Goal: Information Seeking & Learning: Compare options

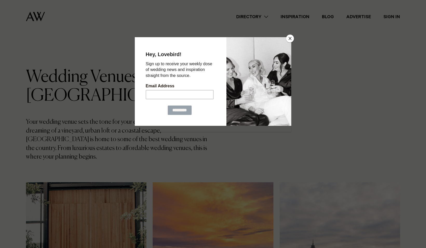
click at [291, 39] on button "Close" at bounding box center [290, 39] width 8 height 8
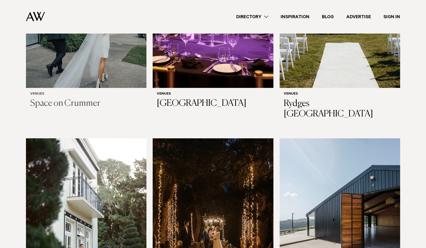
scroll to position [1309, 0]
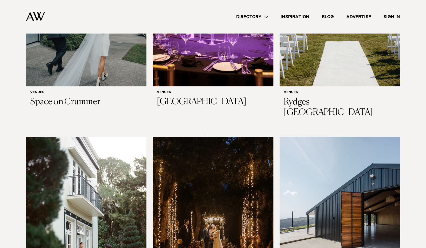
drag, startPoint x: 102, startPoint y: 164, endPoint x: 408, endPoint y: 194, distance: 306.8
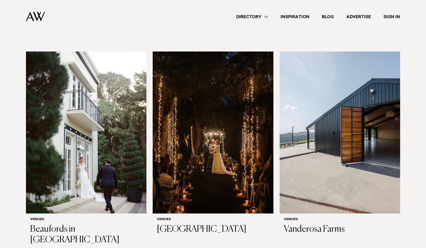
scroll to position [1395, 0]
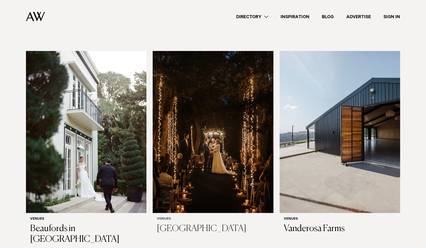
click at [200, 115] on img at bounding box center [213, 132] width 121 height 162
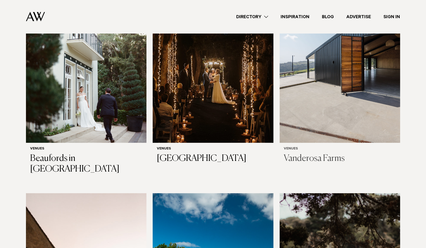
drag, startPoint x: 212, startPoint y: 69, endPoint x: 377, endPoint y: 76, distance: 165.2
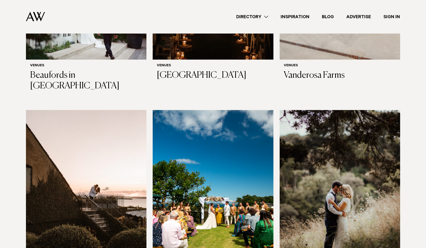
scroll to position [1564, 0]
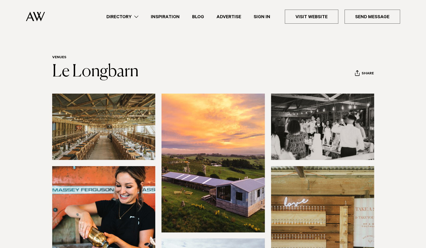
click at [123, 141] on img at bounding box center [103, 127] width 103 height 66
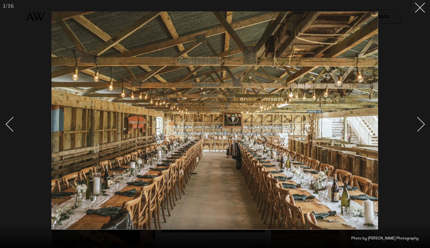
click at [419, 127] on div "Next slide" at bounding box center [418, 124] width 15 height 15
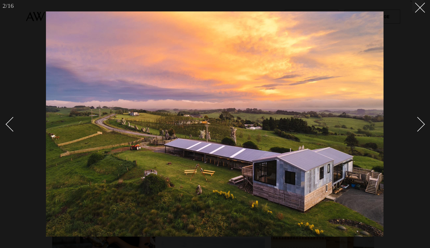
click at [419, 127] on div "Next slide" at bounding box center [418, 124] width 15 height 15
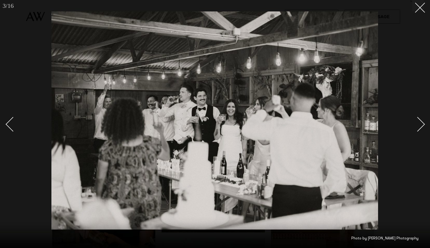
click at [419, 127] on div "Next slide" at bounding box center [418, 124] width 15 height 15
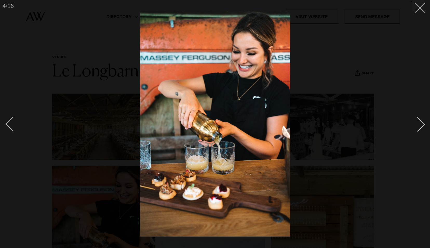
click at [419, 127] on div "Next slide" at bounding box center [418, 124] width 15 height 15
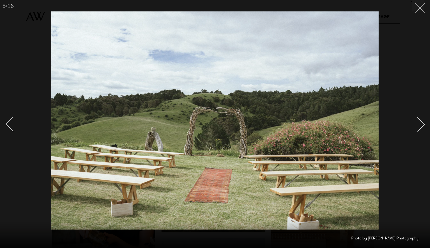
click at [419, 127] on div "Next slide" at bounding box center [418, 124] width 15 height 15
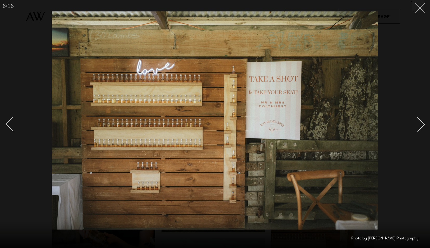
click at [419, 127] on div "Next slide" at bounding box center [418, 124] width 15 height 15
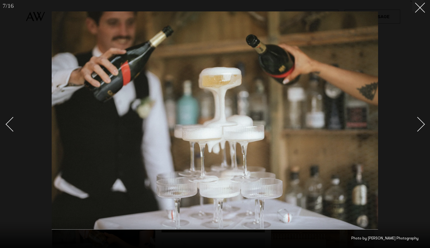
click at [419, 127] on div "Next slide" at bounding box center [418, 124] width 15 height 15
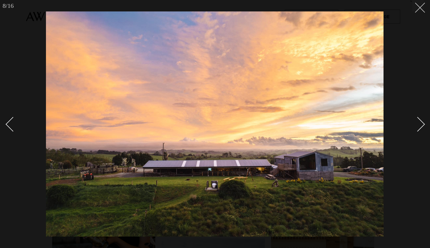
click at [421, 10] on button at bounding box center [418, 5] width 11 height 11
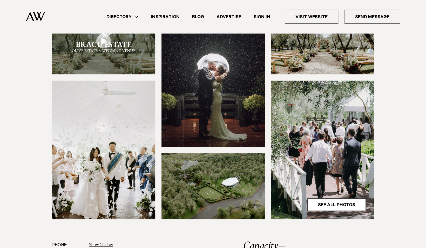
scroll to position [89, 0]
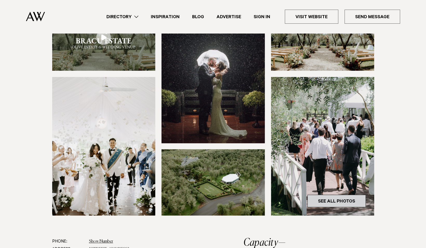
click at [327, 206] on link "See All Photos" at bounding box center [337, 201] width 58 height 12
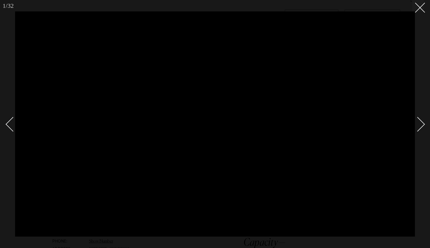
click at [424, 122] on link at bounding box center [415, 124] width 18 height 26
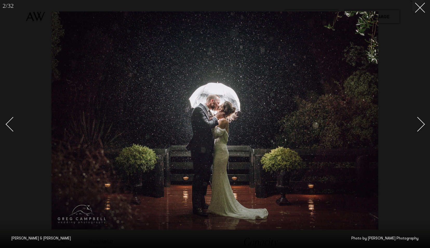
click at [424, 122] on link at bounding box center [415, 124] width 18 height 26
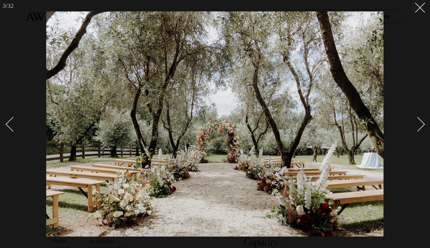
click at [424, 122] on link at bounding box center [415, 124] width 18 height 26
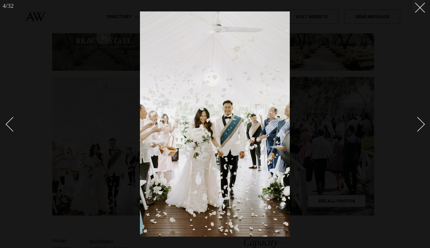
click at [424, 122] on link at bounding box center [415, 124] width 18 height 26
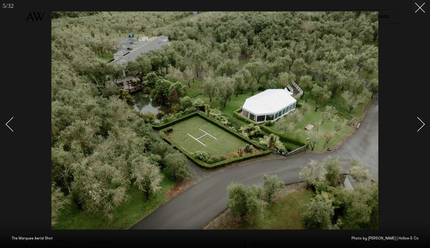
click at [421, 125] on div "Next slide" at bounding box center [418, 124] width 15 height 15
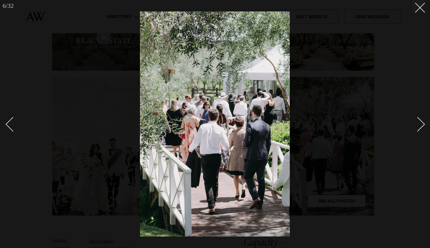
click at [421, 125] on div "Next slide" at bounding box center [418, 124] width 15 height 15
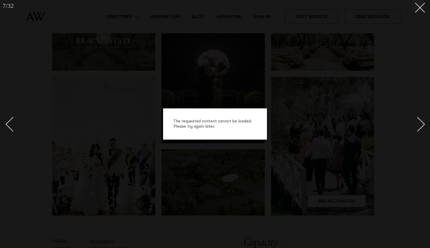
click at [421, 125] on div "Next slide" at bounding box center [418, 124] width 15 height 15
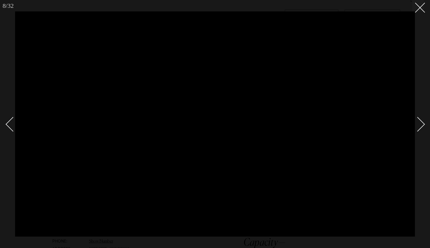
click at [421, 125] on div "Next slide" at bounding box center [418, 124] width 15 height 15
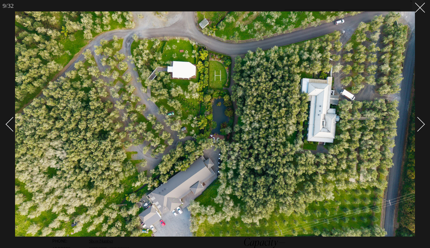
click at [421, 125] on div "Next slide" at bounding box center [418, 124] width 15 height 15
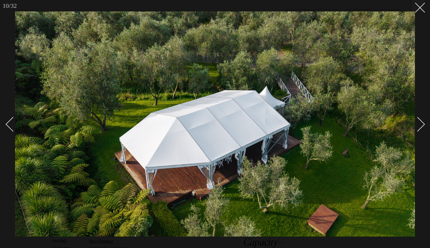
click at [421, 125] on div "Next slide" at bounding box center [418, 124] width 15 height 15
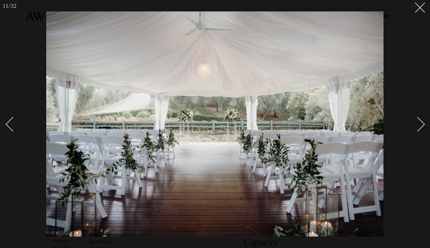
click at [421, 125] on div "Next slide" at bounding box center [418, 124] width 15 height 15
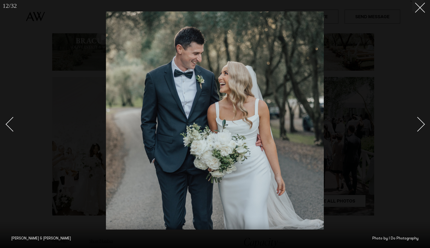
click at [421, 125] on div "Next slide" at bounding box center [418, 124] width 15 height 15
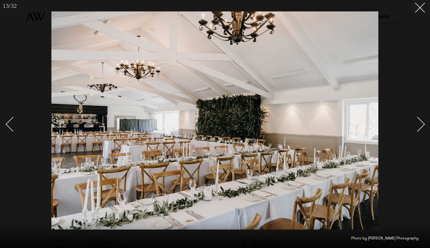
click at [421, 125] on div "Next slide" at bounding box center [418, 124] width 15 height 15
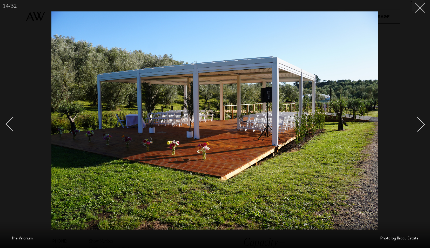
click at [421, 125] on div "Next slide" at bounding box center [418, 124] width 15 height 15
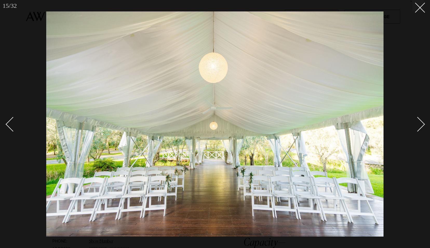
click at [421, 125] on div "Next slide" at bounding box center [418, 124] width 15 height 15
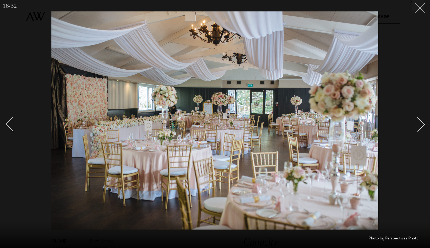
click at [421, 125] on div "Next slide" at bounding box center [418, 124] width 15 height 15
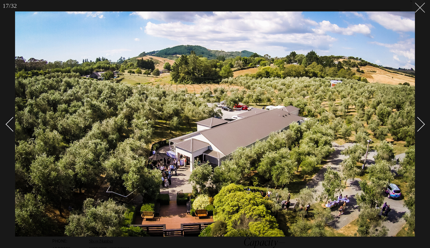
click at [422, 6] on button at bounding box center [418, 5] width 11 height 11
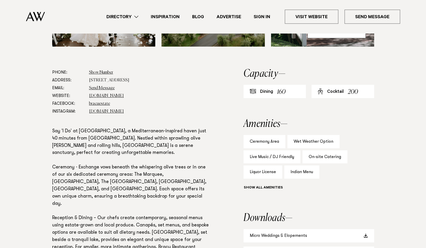
scroll to position [259, 0]
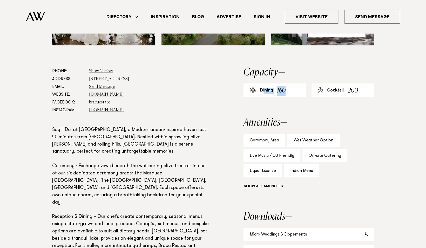
drag, startPoint x: 290, startPoint y: 89, endPoint x: 264, endPoint y: 90, distance: 26.5
click at [264, 90] on div "Dining 160" at bounding box center [275, 89] width 63 height 13
drag, startPoint x: 264, startPoint y: 90, endPoint x: 294, endPoint y: 113, distance: 37.4
click at [294, 113] on aside "Capacity Dining 160 Cocktail 200 Amenities Ceremony Area Wet Weather Option Liv…" at bounding box center [309, 173] width 131 height 212
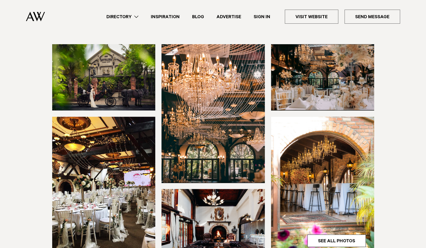
scroll to position [66, 0]
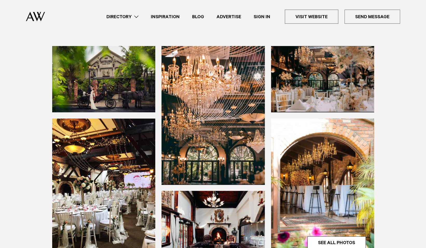
click at [118, 62] on img at bounding box center [103, 79] width 103 height 66
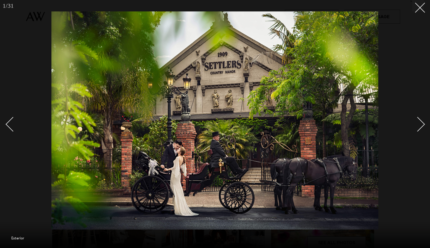
click at [422, 128] on link at bounding box center [415, 124] width 18 height 26
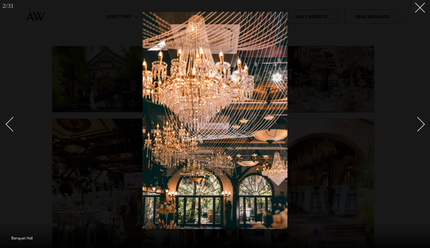
click at [422, 128] on link at bounding box center [415, 124] width 18 height 26
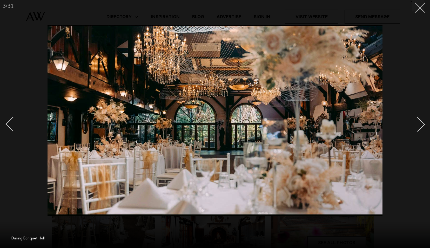
click at [422, 128] on link at bounding box center [415, 124] width 18 height 26
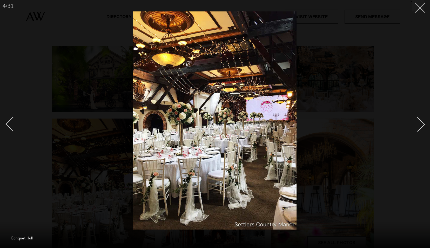
click at [422, 128] on link at bounding box center [415, 124] width 18 height 26
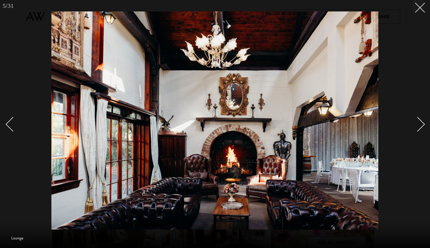
click at [8, 127] on link at bounding box center [15, 124] width 18 height 26
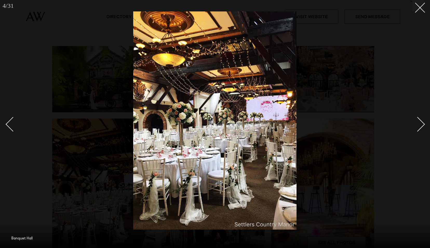
click at [421, 122] on div "Next slide" at bounding box center [418, 124] width 15 height 15
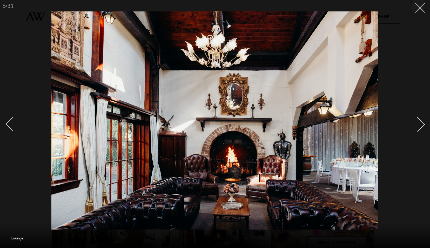
click at [421, 122] on div "Next slide" at bounding box center [418, 124] width 15 height 15
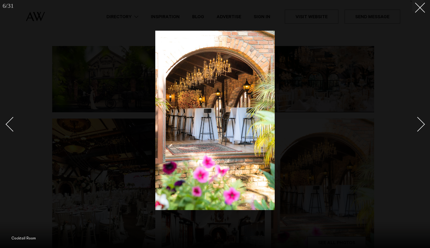
click at [421, 122] on div "Next slide" at bounding box center [418, 124] width 15 height 15
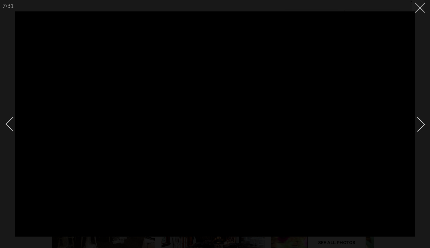
click at [421, 122] on div "Next slide" at bounding box center [418, 124] width 15 height 15
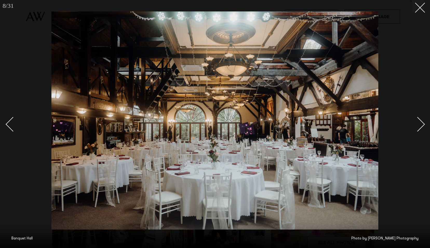
click at [421, 122] on div "Next slide" at bounding box center [418, 124] width 15 height 15
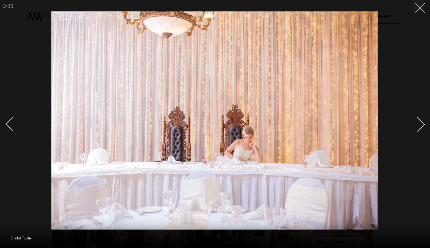
click at [421, 122] on div "Next slide" at bounding box center [418, 124] width 15 height 15
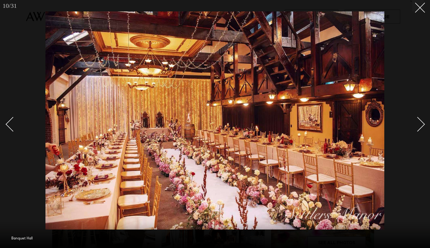
click at [421, 122] on div "Next slide" at bounding box center [418, 124] width 15 height 15
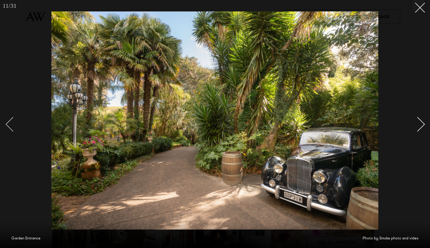
click at [12, 127] on div "Previous slide" at bounding box center [13, 124] width 15 height 15
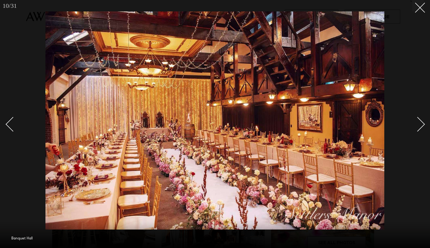
click at [423, 127] on link at bounding box center [415, 124] width 18 height 26
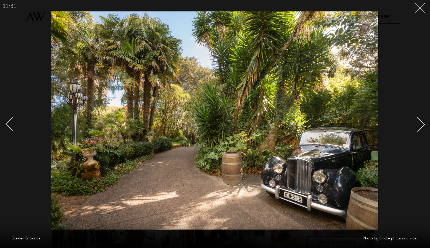
click at [423, 127] on link at bounding box center [415, 124] width 18 height 26
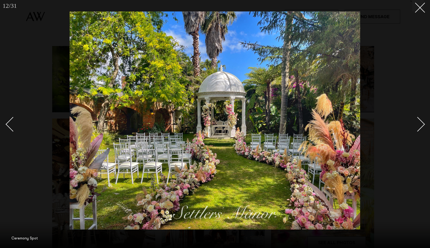
click at [423, 127] on link at bounding box center [415, 124] width 18 height 26
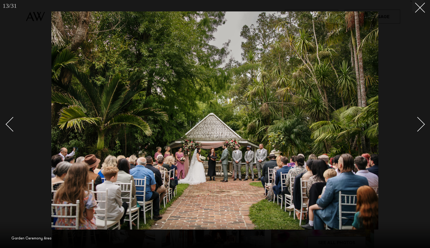
click at [423, 127] on link at bounding box center [415, 124] width 18 height 26
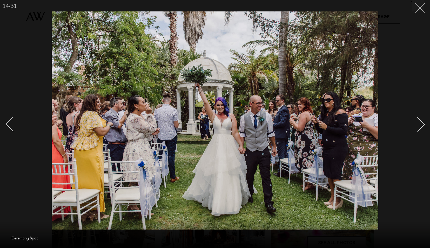
click at [423, 127] on link at bounding box center [415, 124] width 18 height 26
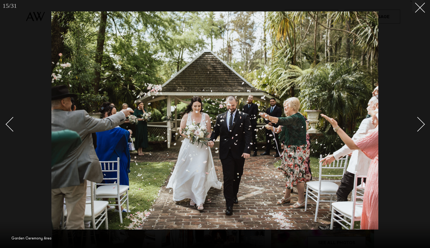
click at [423, 127] on link at bounding box center [415, 124] width 18 height 26
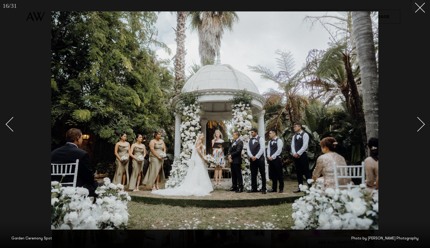
click at [423, 127] on link at bounding box center [415, 124] width 18 height 26
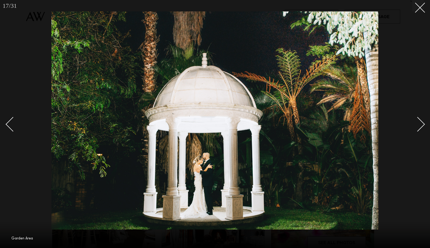
click at [423, 127] on link at bounding box center [415, 124] width 18 height 26
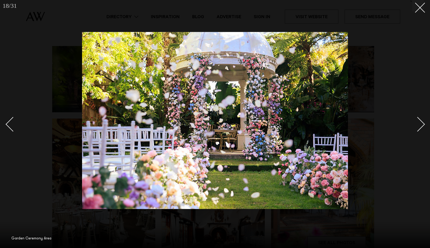
click at [423, 127] on link at bounding box center [415, 124] width 18 height 26
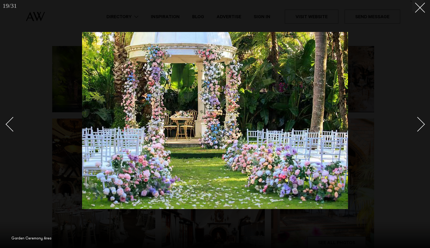
click at [423, 127] on link at bounding box center [415, 124] width 18 height 26
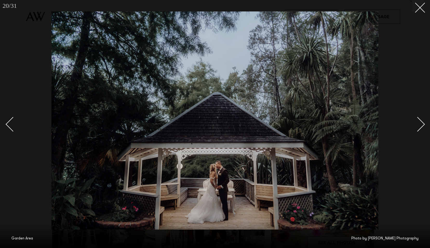
click at [423, 127] on link at bounding box center [415, 124] width 18 height 26
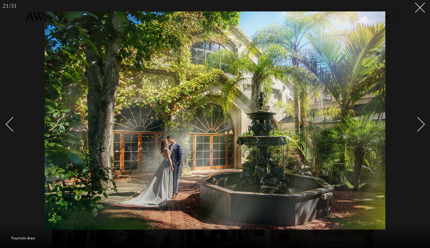
click at [423, 127] on link at bounding box center [415, 124] width 18 height 26
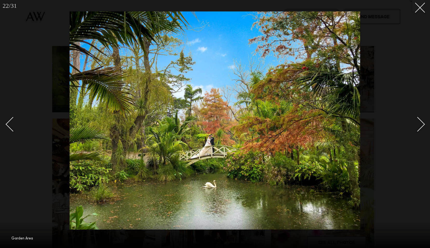
click at [423, 127] on link at bounding box center [415, 124] width 18 height 26
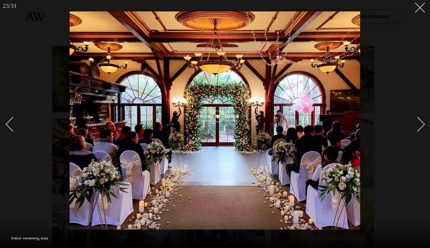
click at [423, 127] on link at bounding box center [415, 124] width 18 height 26
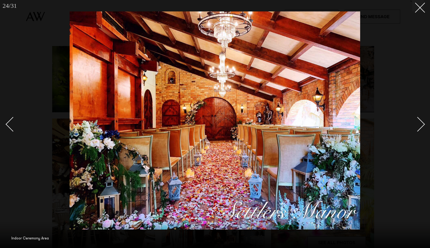
click at [423, 127] on link at bounding box center [415, 124] width 18 height 26
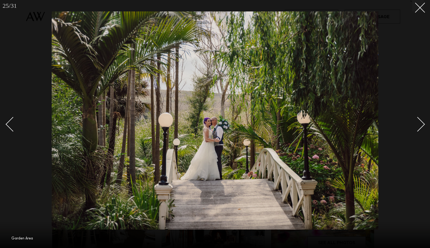
click at [423, 127] on link at bounding box center [415, 124] width 18 height 26
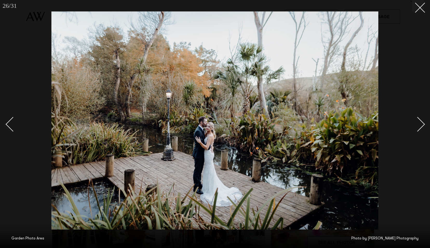
click at [423, 127] on link at bounding box center [415, 124] width 18 height 26
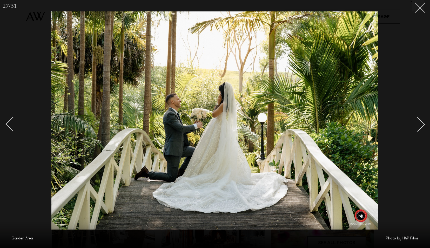
click at [423, 127] on link at bounding box center [415, 124] width 18 height 26
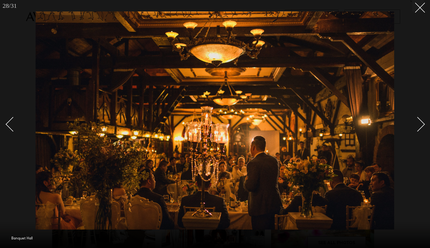
click at [423, 127] on link at bounding box center [415, 124] width 18 height 26
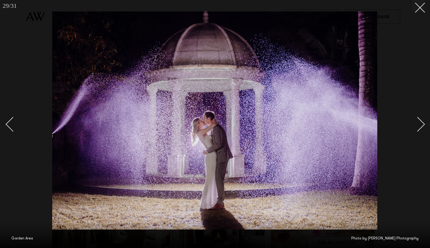
click at [423, 127] on link at bounding box center [415, 124] width 18 height 26
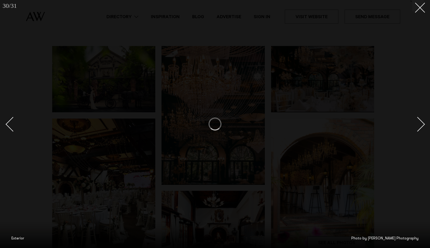
click at [423, 127] on link at bounding box center [415, 124] width 18 height 26
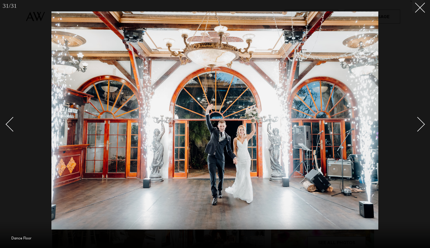
click at [4, 124] on div at bounding box center [215, 124] width 430 height 248
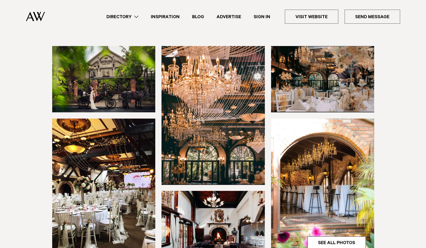
click at [4, 124] on section at bounding box center [213, 162] width 426 height 233
click at [351, 236] on link "See All Photos" at bounding box center [337, 242] width 58 height 12
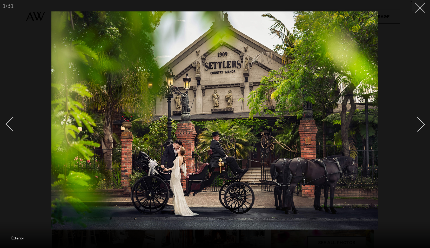
click at [416, 120] on div "Next slide" at bounding box center [418, 124] width 15 height 15
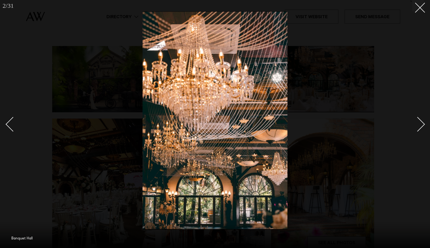
click at [416, 120] on div "Next slide" at bounding box center [418, 124] width 15 height 15
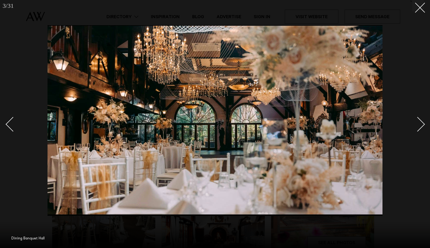
click at [416, 120] on div "Next slide" at bounding box center [418, 124] width 15 height 15
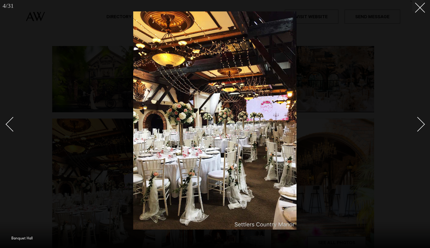
click at [416, 120] on div "Next slide" at bounding box center [418, 124] width 15 height 15
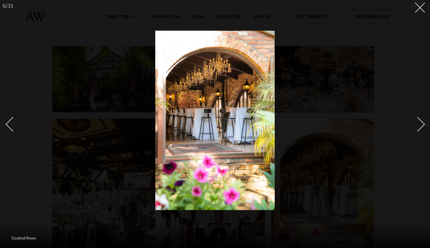
click at [416, 120] on div "Next slide" at bounding box center [418, 124] width 15 height 15
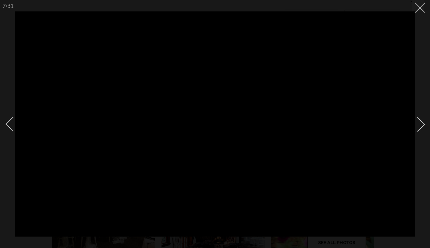
click at [416, 120] on div "Next slide" at bounding box center [418, 124] width 15 height 15
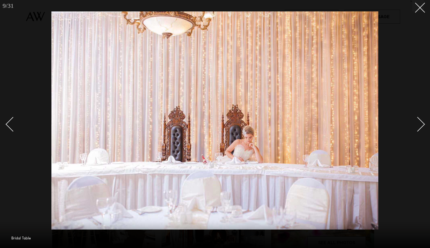
click at [416, 120] on div "Next slide" at bounding box center [418, 124] width 15 height 15
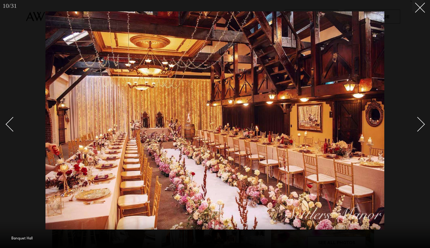
click at [416, 120] on div "Next slide" at bounding box center [418, 124] width 15 height 15
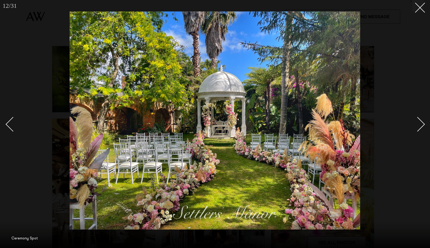
click at [416, 120] on div "Next slide" at bounding box center [418, 124] width 15 height 15
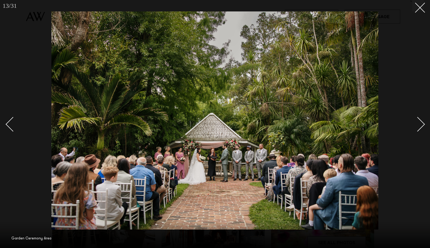
click at [416, 120] on div "Next slide" at bounding box center [418, 124] width 15 height 15
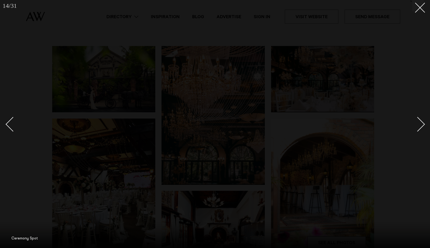
click at [416, 120] on div "Next slide" at bounding box center [418, 124] width 15 height 15
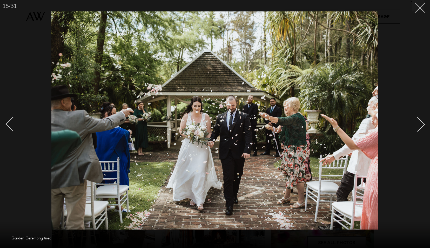
click at [416, 120] on div "Next slide" at bounding box center [418, 124] width 15 height 15
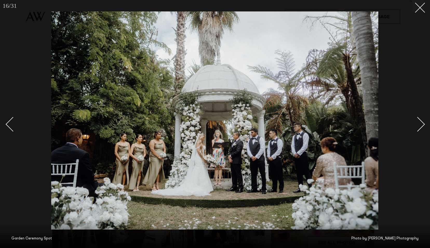
click at [416, 120] on div "Next slide" at bounding box center [418, 124] width 15 height 15
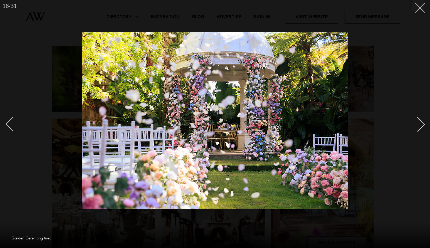
click at [416, 120] on div "Next slide" at bounding box center [418, 124] width 15 height 15
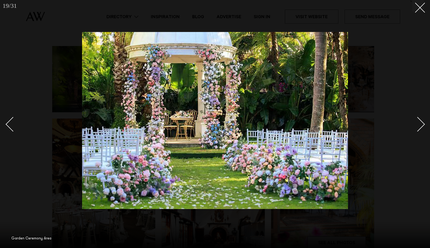
click at [416, 120] on div "Next slide" at bounding box center [418, 124] width 15 height 15
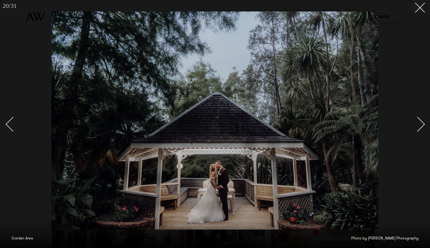
click at [416, 120] on div "Next slide" at bounding box center [418, 124] width 15 height 15
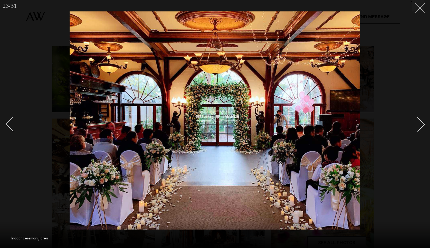
click at [416, 120] on div "Next slide" at bounding box center [418, 124] width 15 height 15
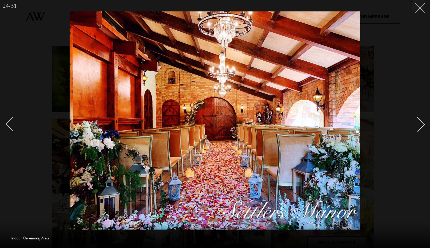
click at [416, 120] on div "Next slide" at bounding box center [418, 124] width 15 height 15
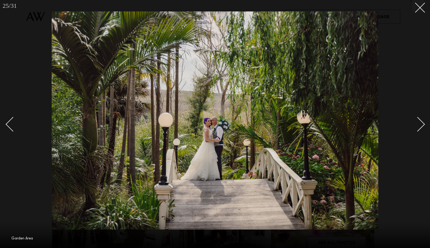
click at [416, 120] on div "Next slide" at bounding box center [418, 124] width 15 height 15
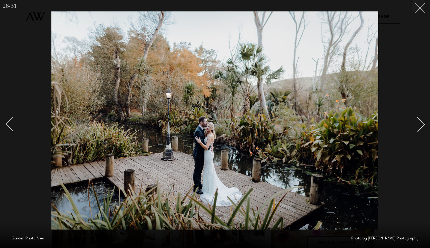
click at [416, 120] on div "Next slide" at bounding box center [418, 124] width 15 height 15
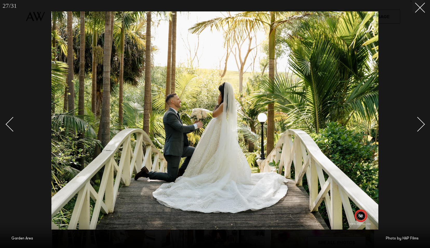
click at [416, 120] on div "Next slide" at bounding box center [418, 124] width 15 height 15
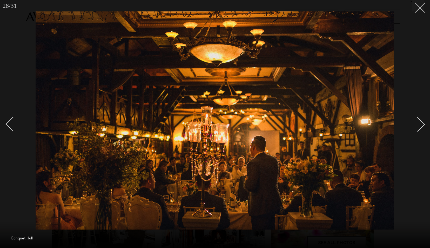
click at [416, 120] on div "Next slide" at bounding box center [418, 124] width 15 height 15
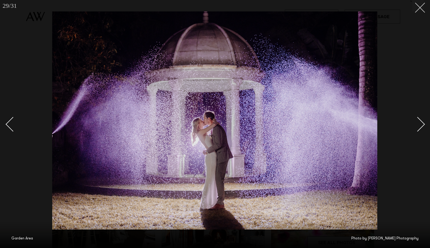
click at [420, 6] on icon at bounding box center [418, 6] width 6 height 6
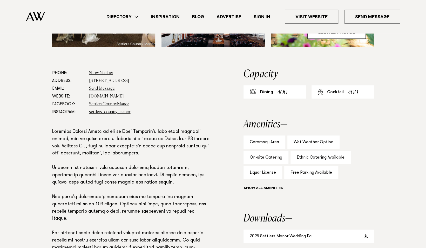
scroll to position [275, 0]
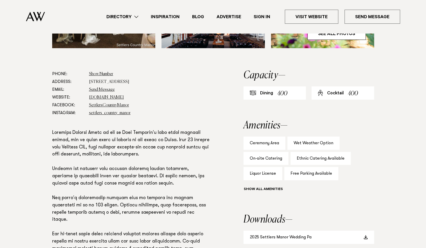
drag, startPoint x: 89, startPoint y: 64, endPoint x: 134, endPoint y: 64, distance: 45.2
click at [134, 78] on dd "81 Waimauku Station Road, Waimauku 0812" at bounding box center [149, 82] width 121 height 8
copy dd "81 Waimauku Station Road,"
click at [112, 95] on link "www.settlerscountrymanor.co.nz" at bounding box center [106, 97] width 35 height 4
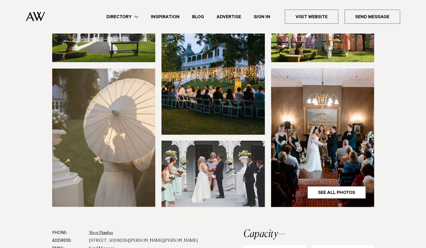
scroll to position [98, 0]
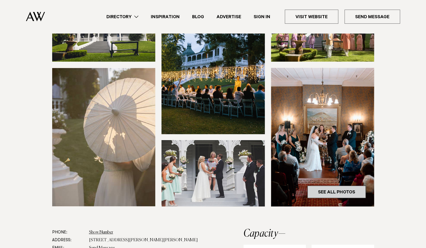
click at [334, 186] on link "See All Photos" at bounding box center [337, 192] width 58 height 12
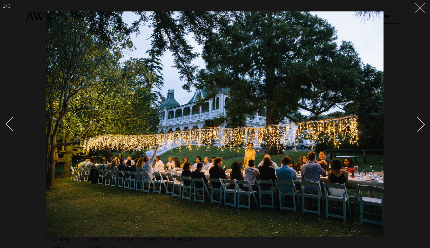
click at [418, 6] on icon at bounding box center [418, 6] width 6 height 6
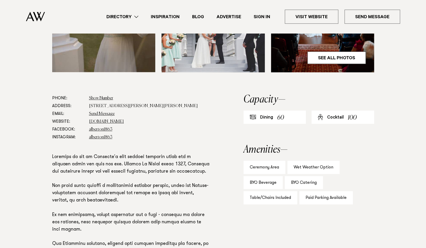
scroll to position [233, 0]
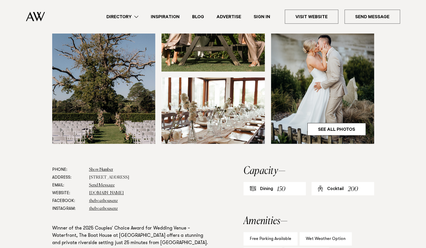
scroll to position [179, 0]
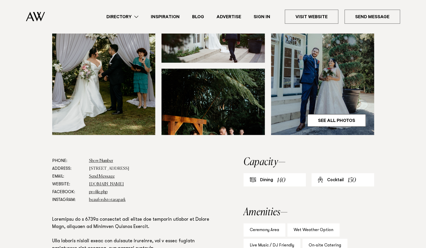
scroll to position [214, 0]
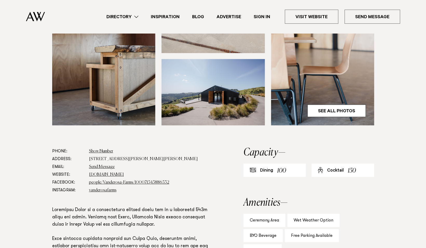
scroll to position [180, 0]
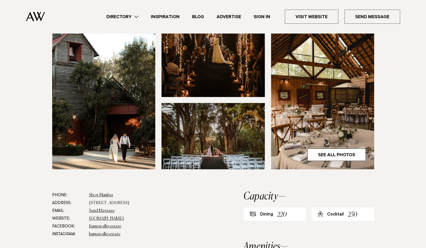
scroll to position [136, 0]
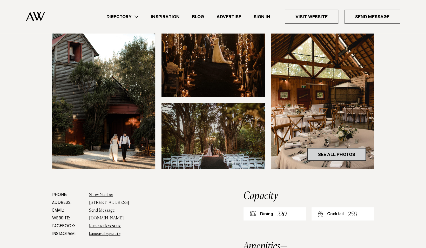
click at [325, 151] on link "See All Photos" at bounding box center [337, 154] width 58 height 12
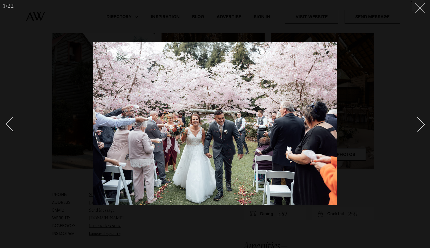
click at [419, 127] on div "Next slide" at bounding box center [418, 124] width 15 height 15
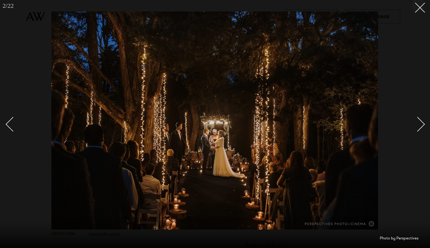
click at [419, 127] on div "Next slide" at bounding box center [418, 124] width 15 height 15
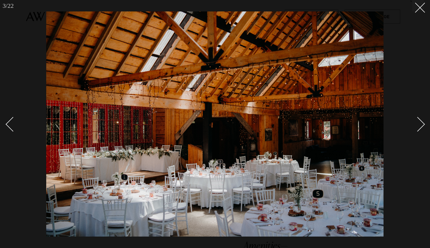
click at [419, 127] on div "Next slide" at bounding box center [418, 124] width 15 height 15
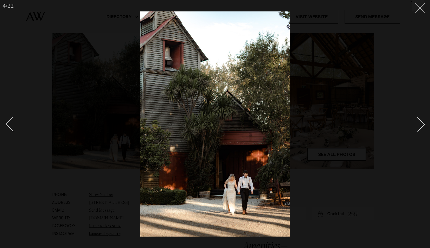
click at [419, 127] on div "Next slide" at bounding box center [418, 124] width 15 height 15
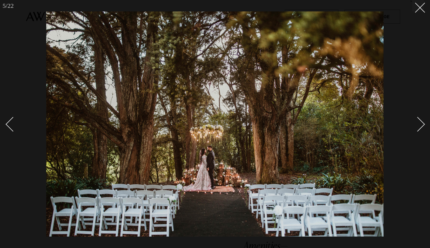
click at [419, 127] on div "Next slide" at bounding box center [418, 124] width 15 height 15
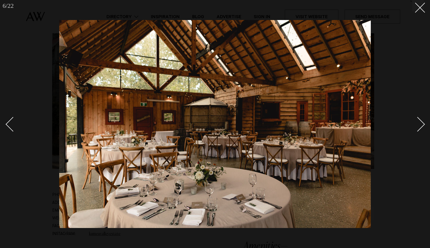
click at [419, 127] on div "Next slide" at bounding box center [418, 124] width 15 height 15
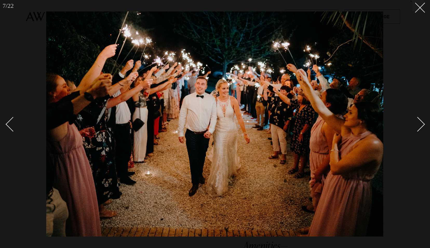
click at [419, 127] on div "Next slide" at bounding box center [418, 124] width 15 height 15
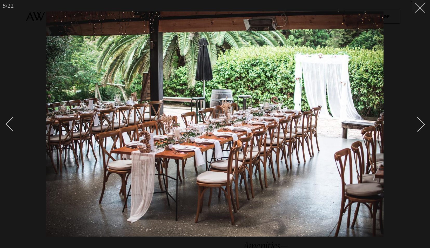
click at [419, 127] on div "Next slide" at bounding box center [418, 124] width 15 height 15
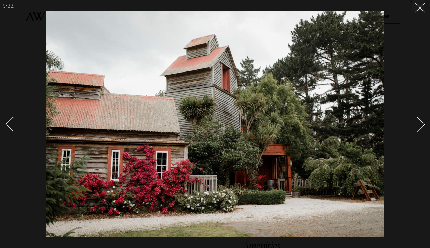
click at [419, 127] on div "Next slide" at bounding box center [418, 124] width 15 height 15
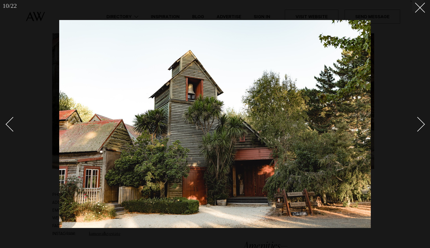
click at [419, 127] on div "Next slide" at bounding box center [418, 124] width 15 height 15
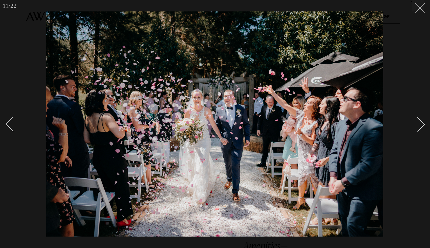
click at [419, 127] on div "Next slide" at bounding box center [418, 124] width 15 height 15
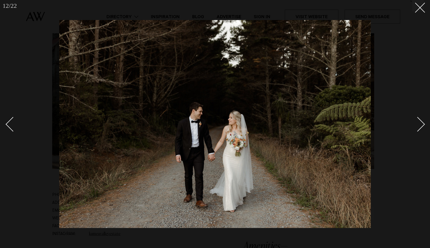
click at [419, 127] on div "Next slide" at bounding box center [418, 124] width 15 height 15
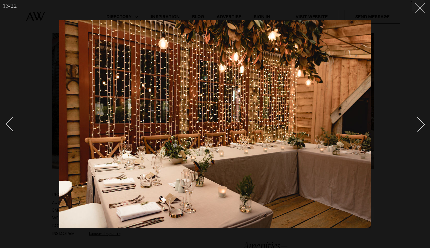
click at [419, 127] on div "Next slide" at bounding box center [418, 124] width 15 height 15
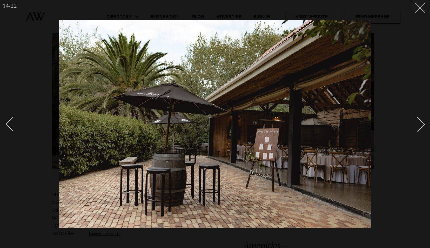
click at [419, 127] on div "Next slide" at bounding box center [418, 124] width 15 height 15
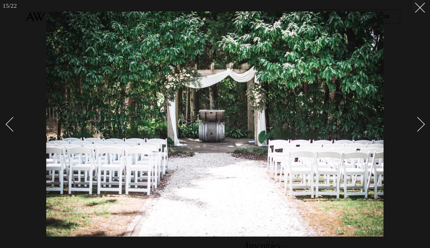
click at [419, 127] on div "Next slide" at bounding box center [418, 124] width 15 height 15
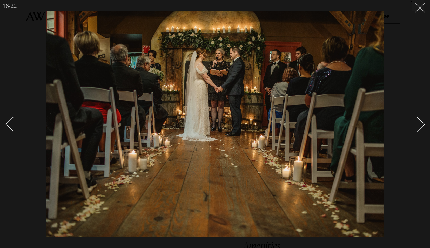
click at [421, 7] on button at bounding box center [418, 5] width 11 height 11
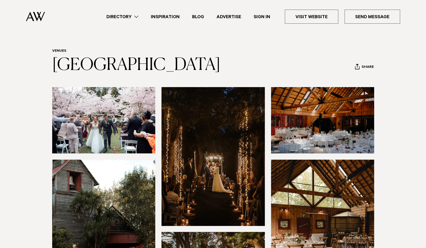
scroll to position [6, 0]
